Goal: Transaction & Acquisition: Purchase product/service

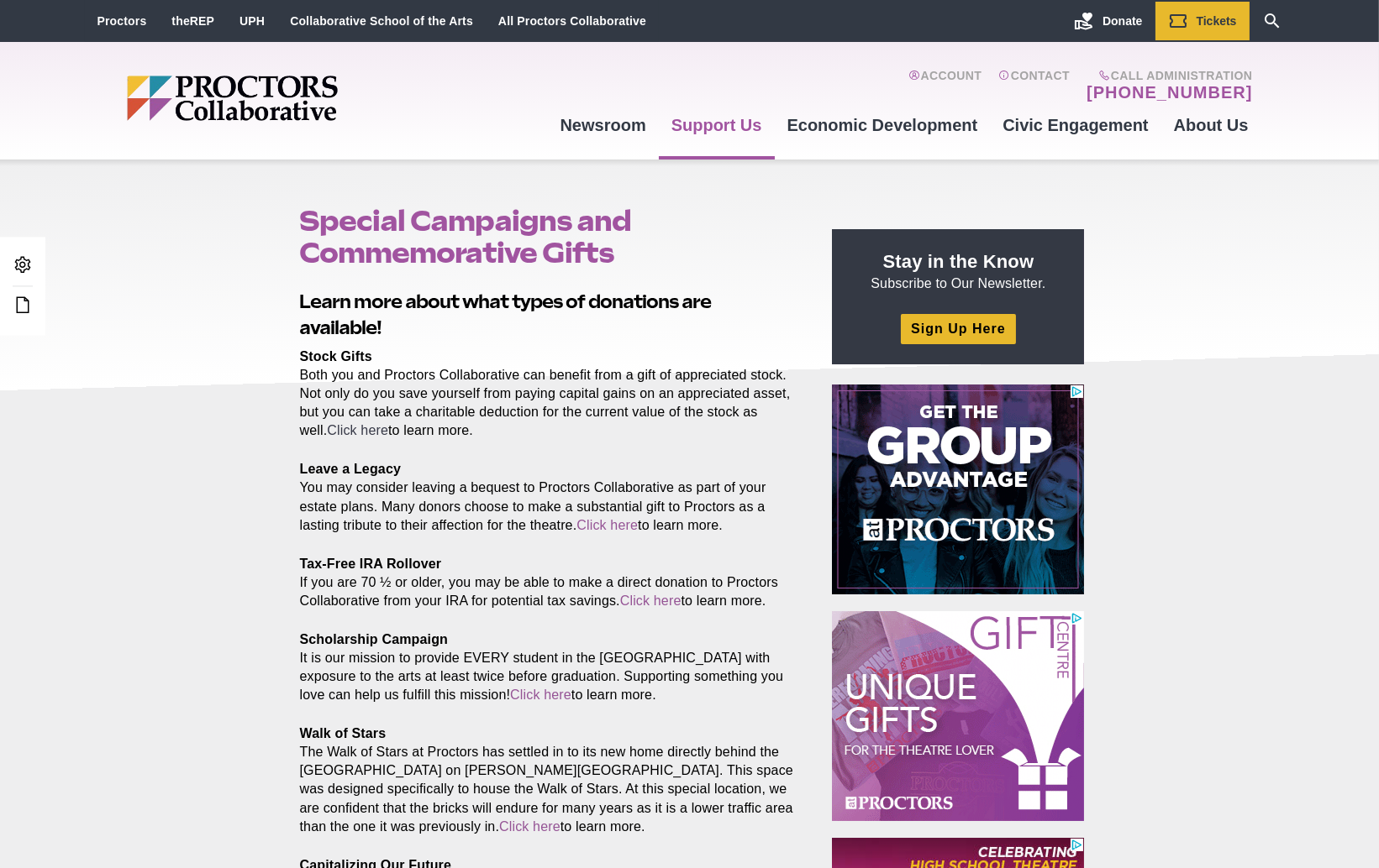
scroll to position [65, 0]
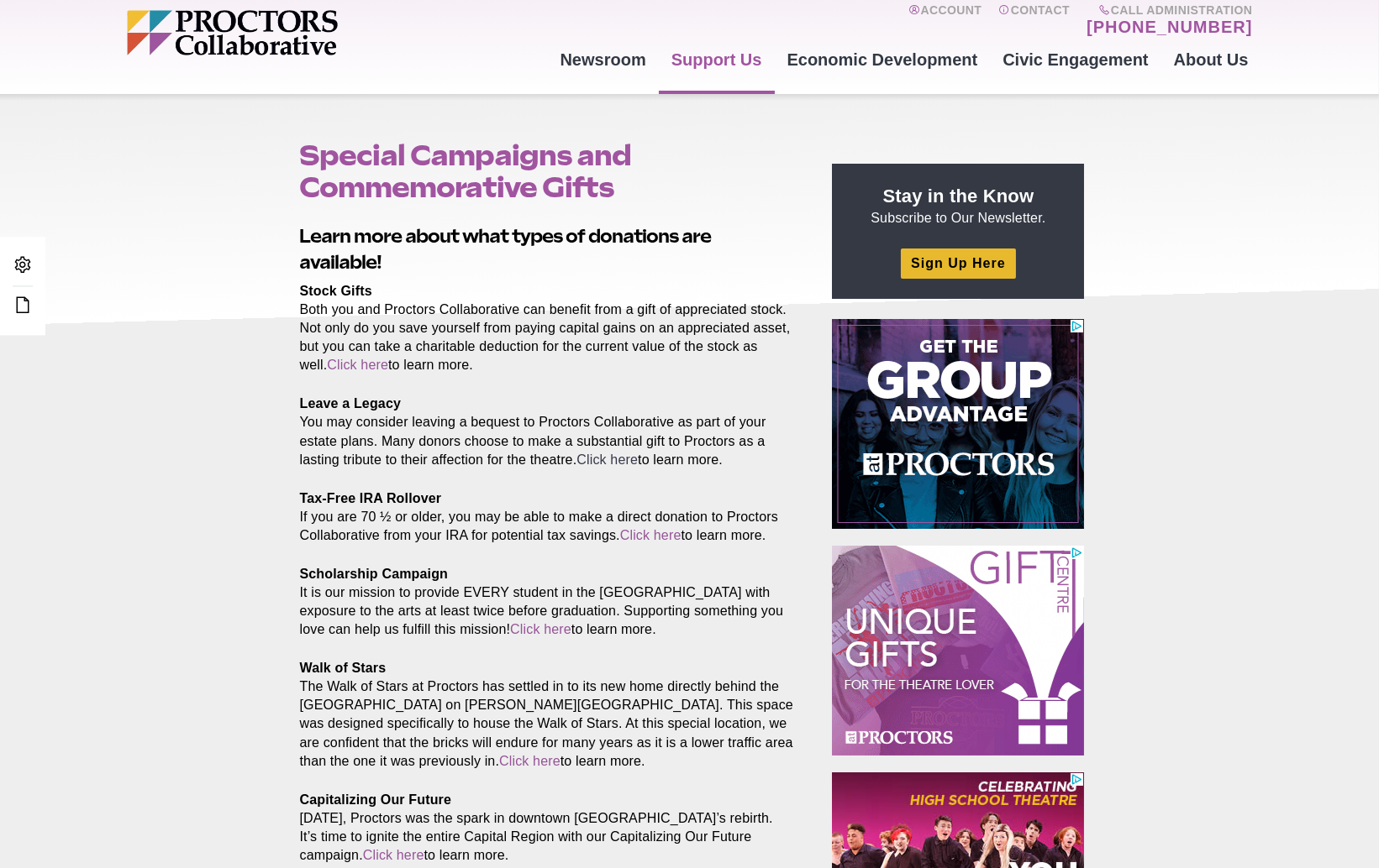
click at [634, 458] on link "Click here" at bounding box center [607, 459] width 61 height 14
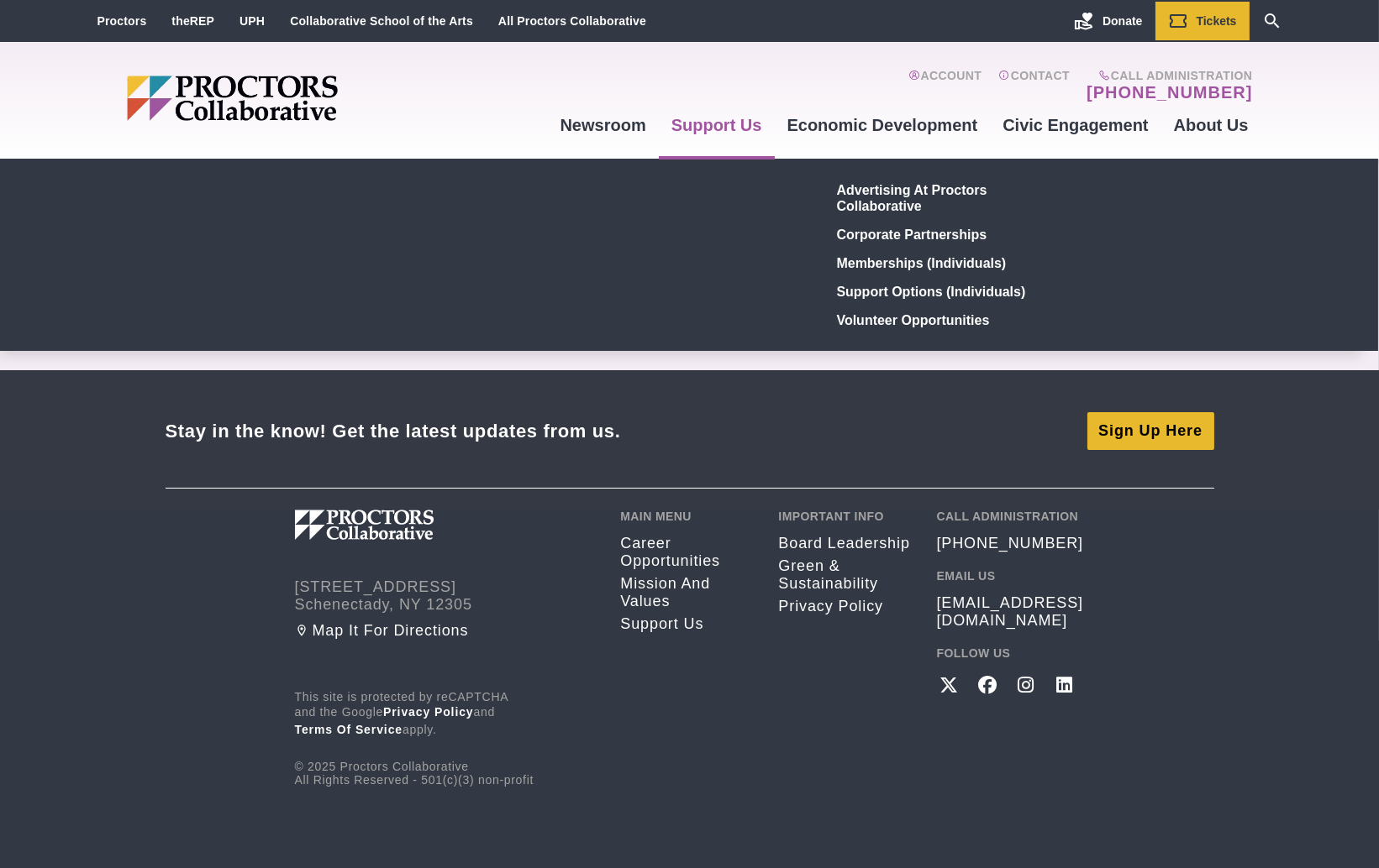
click at [728, 120] on link "Support Us" at bounding box center [716, 125] width 116 height 45
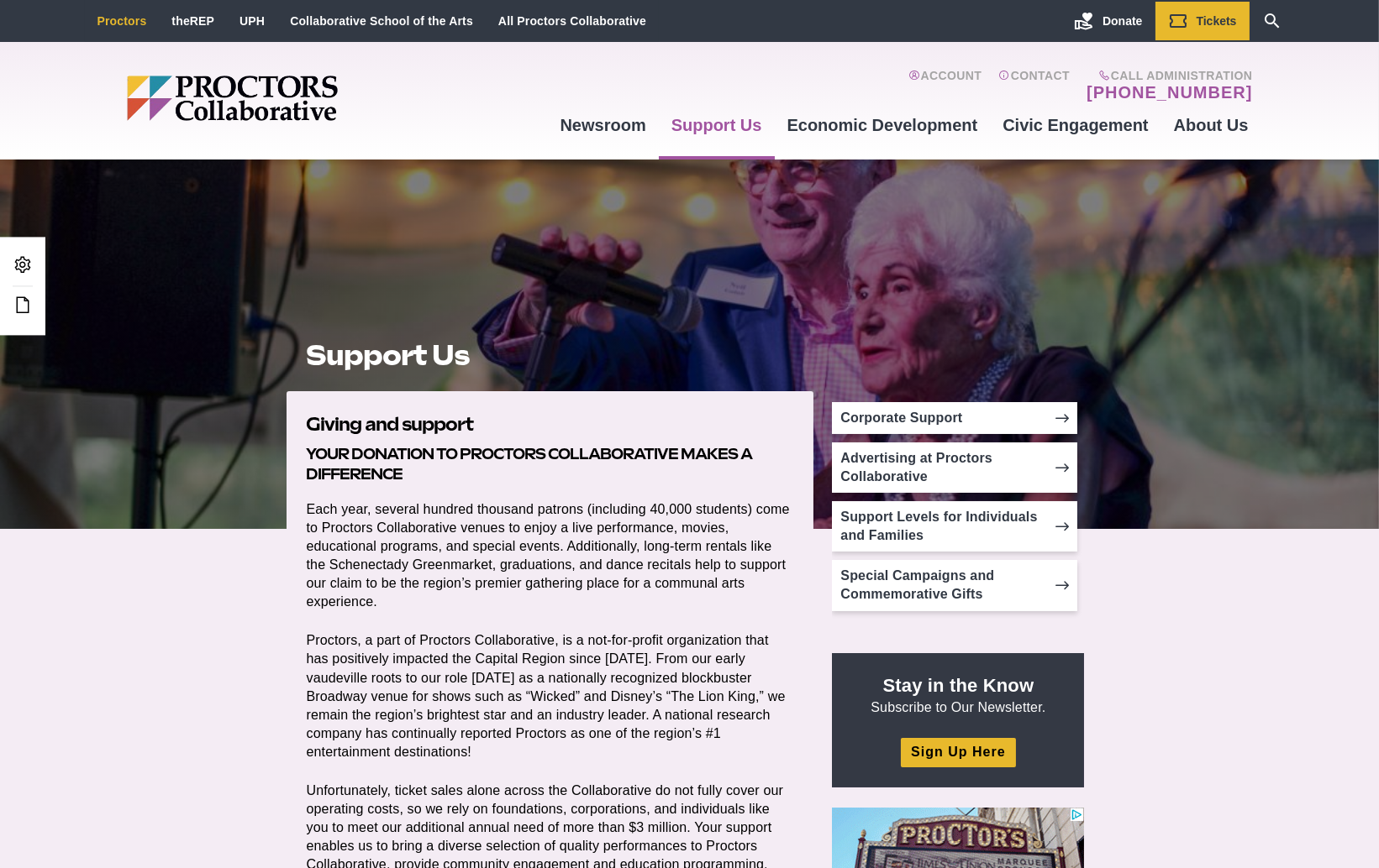
click at [130, 25] on link "Proctors" at bounding box center [122, 21] width 49 height 14
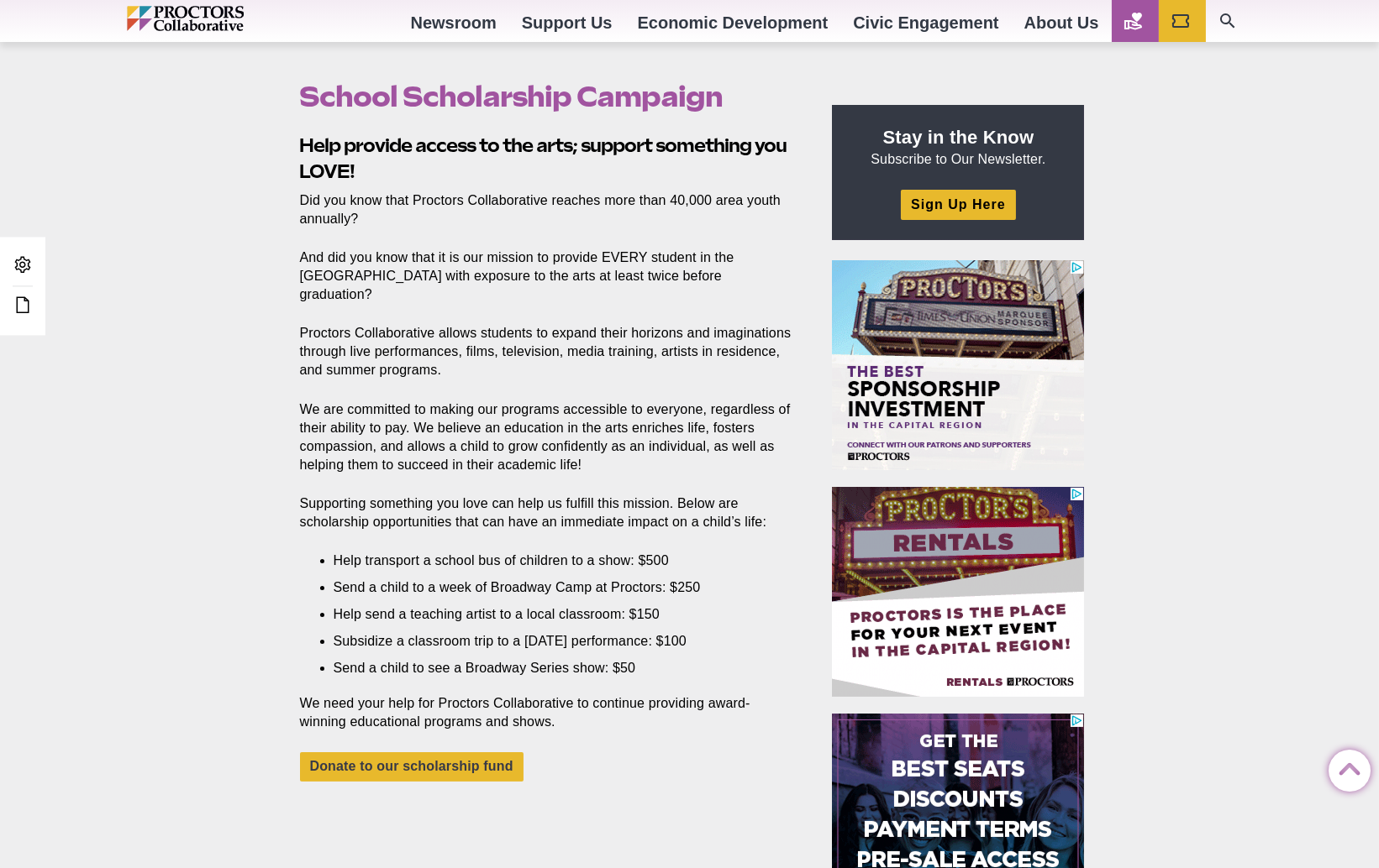
click at [1138, 23] on icon "Main site navigation and header" at bounding box center [1133, 21] width 20 height 20
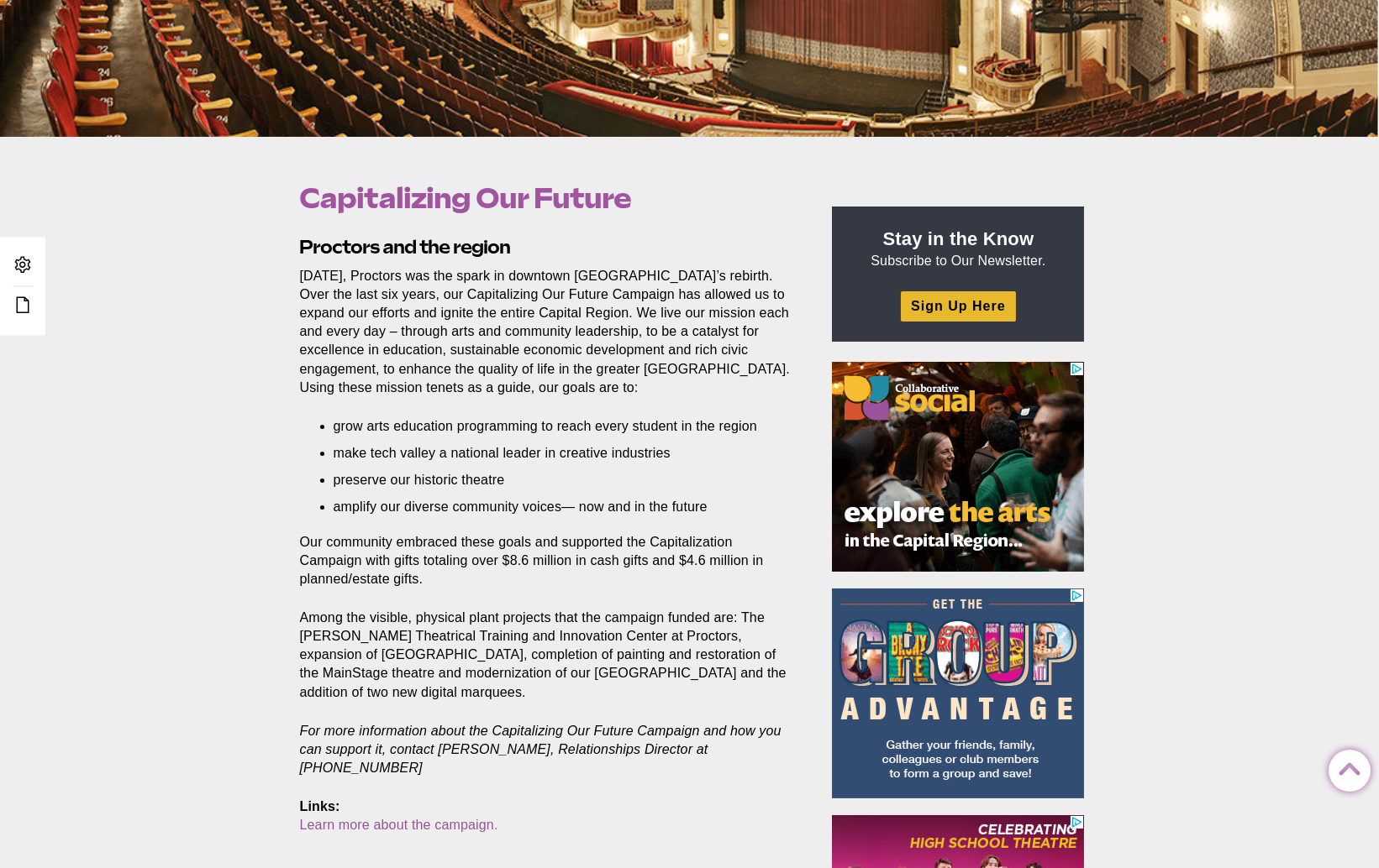
scroll to position [424, 0]
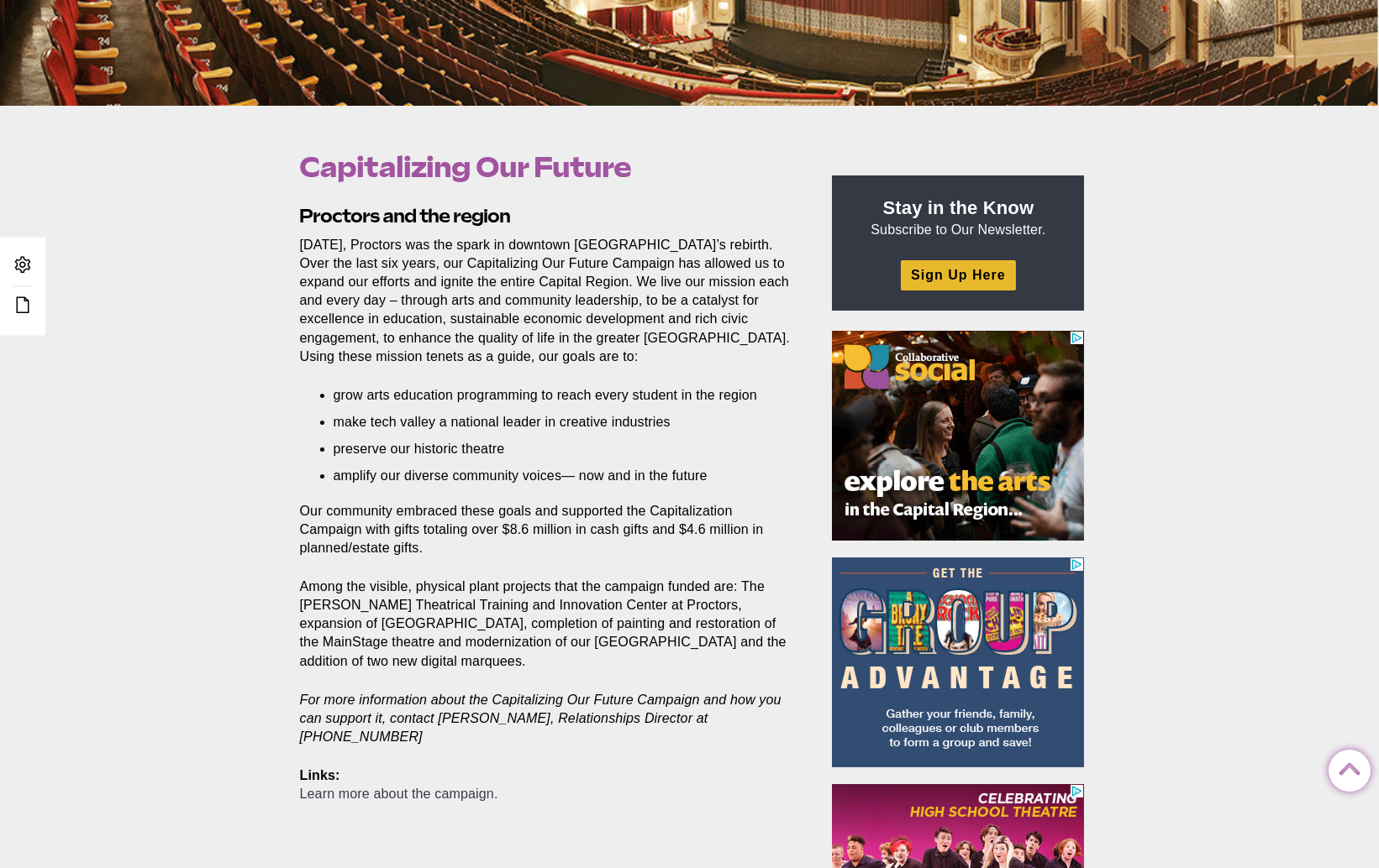
click at [418, 796] on link "Learn more about the campaign." at bounding box center [399, 794] width 199 height 14
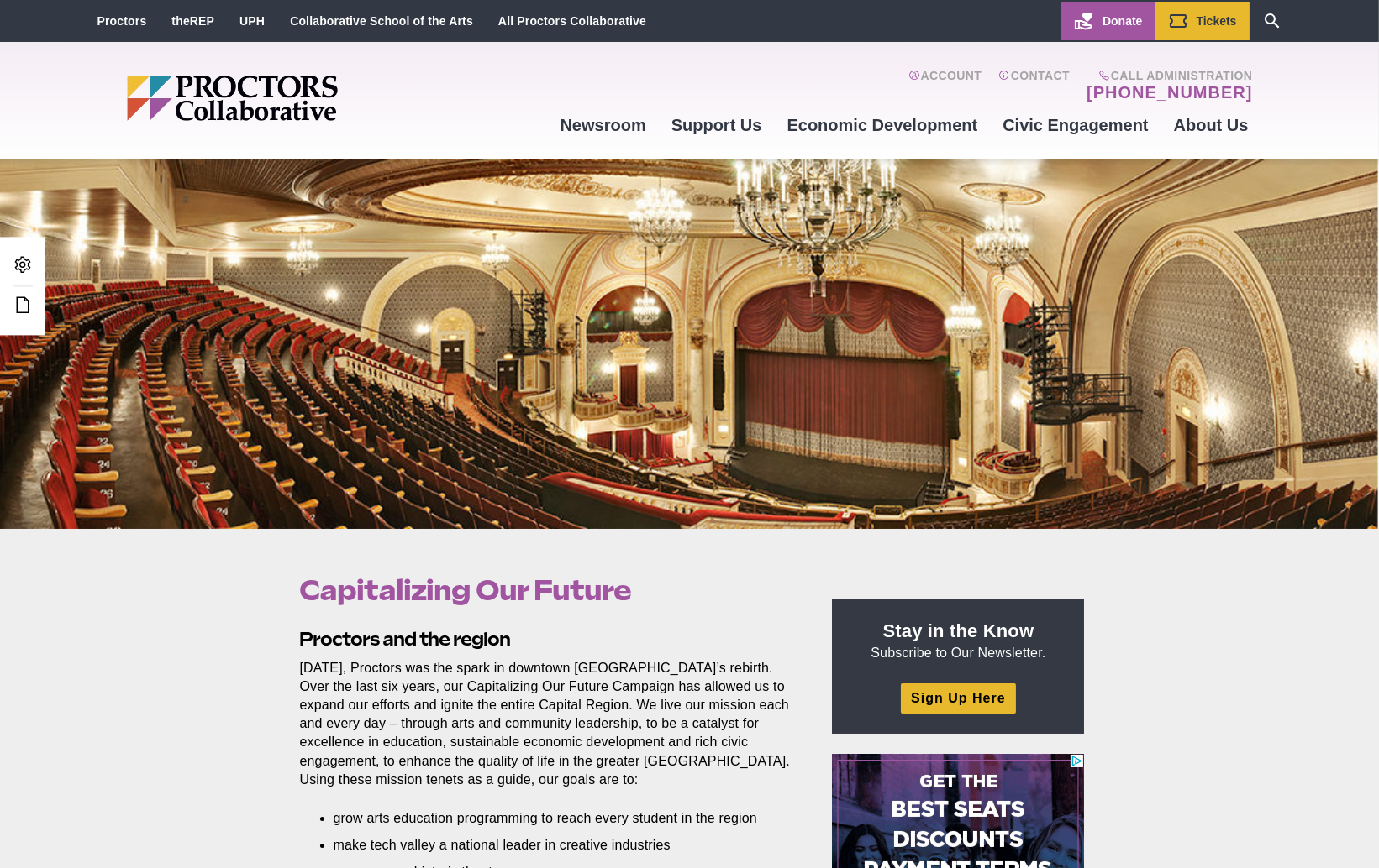
click at [1099, 12] on link "Donate" at bounding box center [1107, 21] width 93 height 39
